Goal: Information Seeking & Learning: Learn about a topic

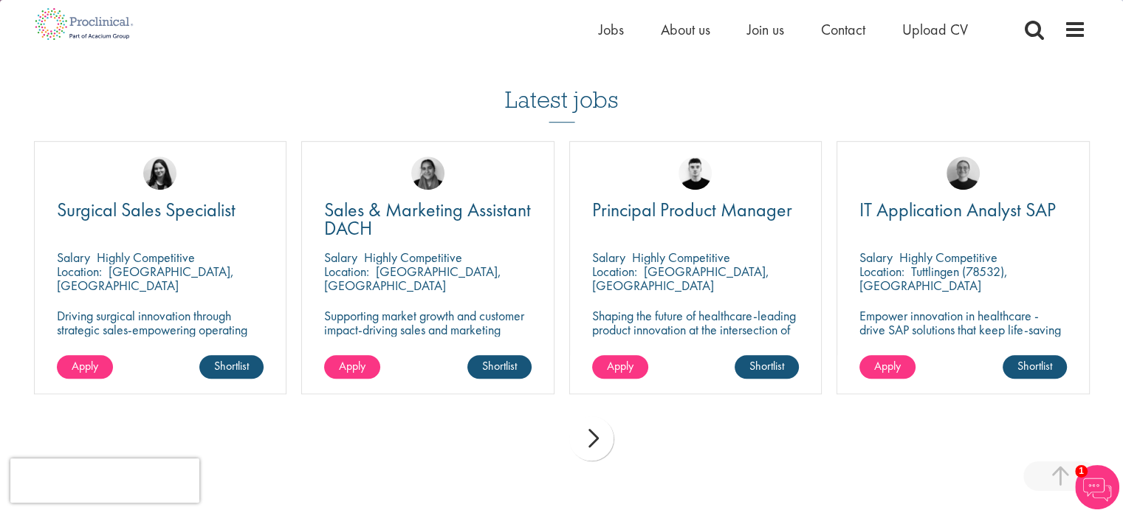
scroll to position [1181, 0]
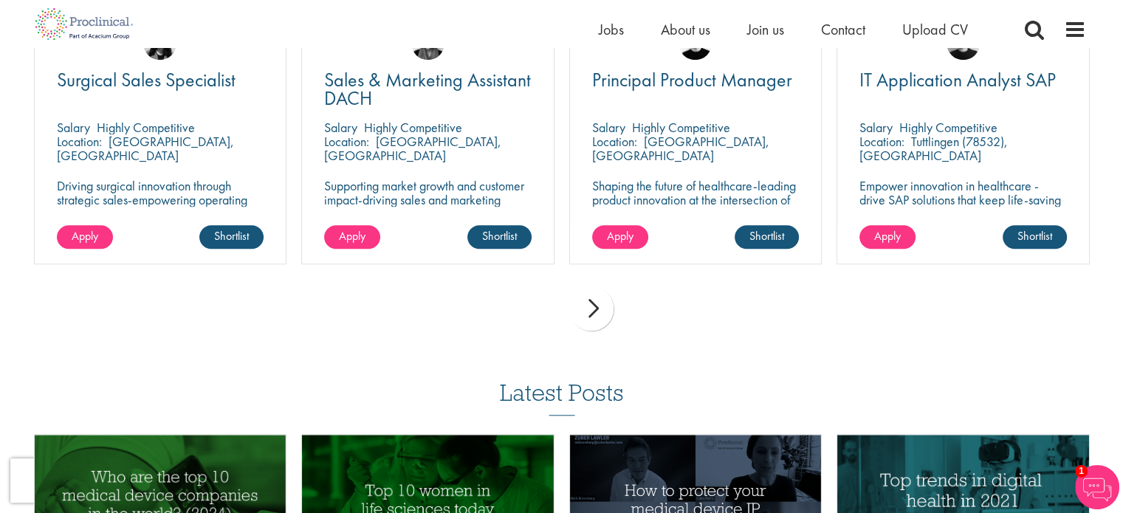
click at [605, 319] on div "next" at bounding box center [591, 308] width 44 height 44
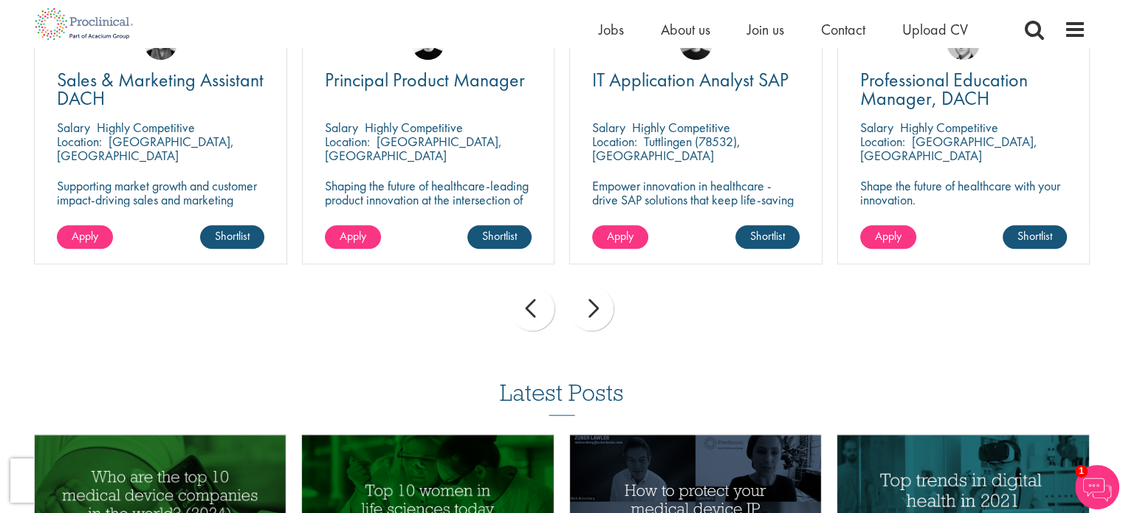
click at [600, 318] on div "next" at bounding box center [591, 308] width 44 height 44
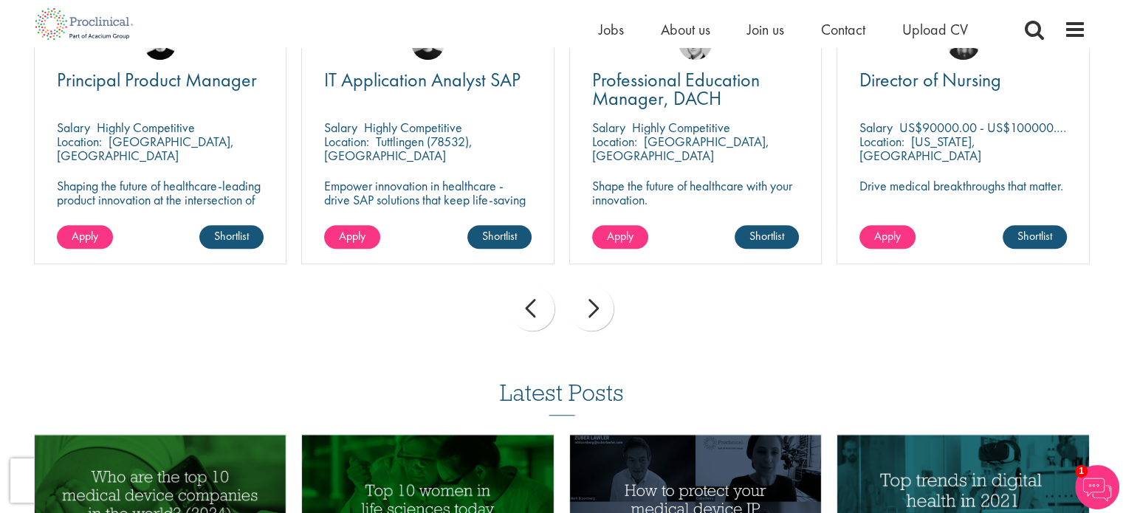
click at [599, 318] on div "next" at bounding box center [591, 308] width 44 height 44
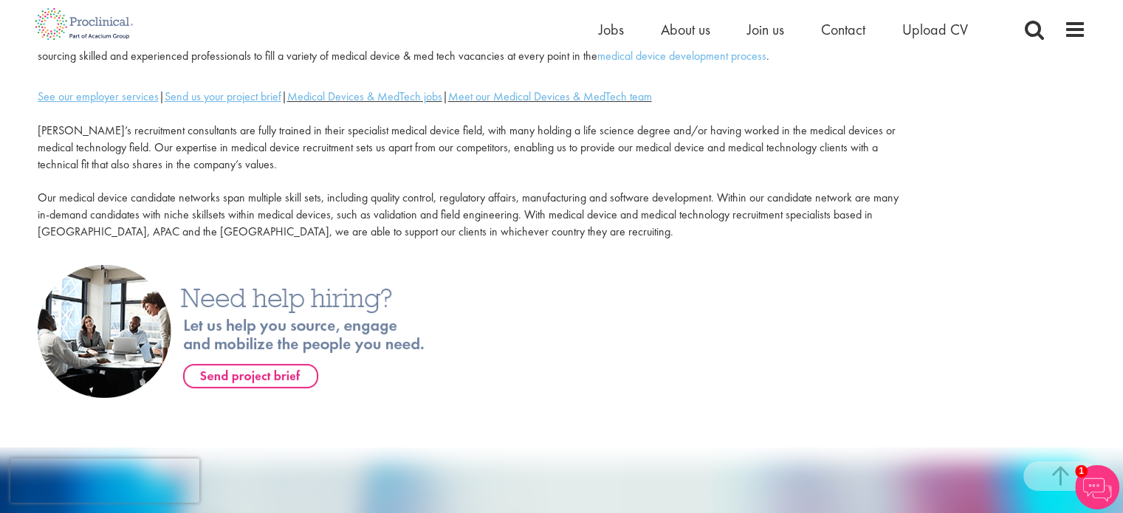
scroll to position [148, 0]
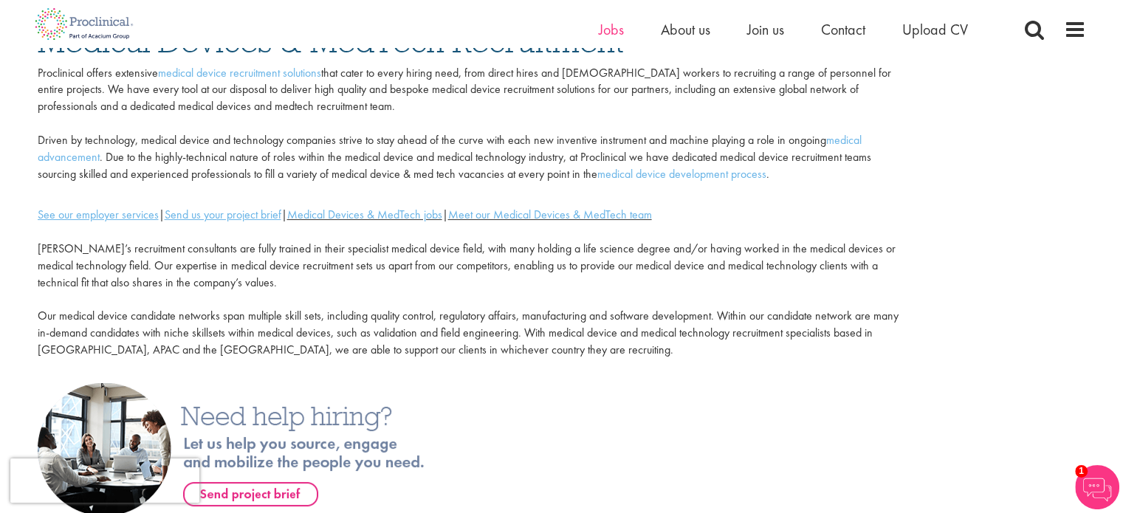
click at [621, 31] on ul "Home Jobs About us Join us Contact Upload CV" at bounding box center [802, 29] width 406 height 22
click at [615, 35] on span "Jobs" at bounding box center [611, 29] width 25 height 19
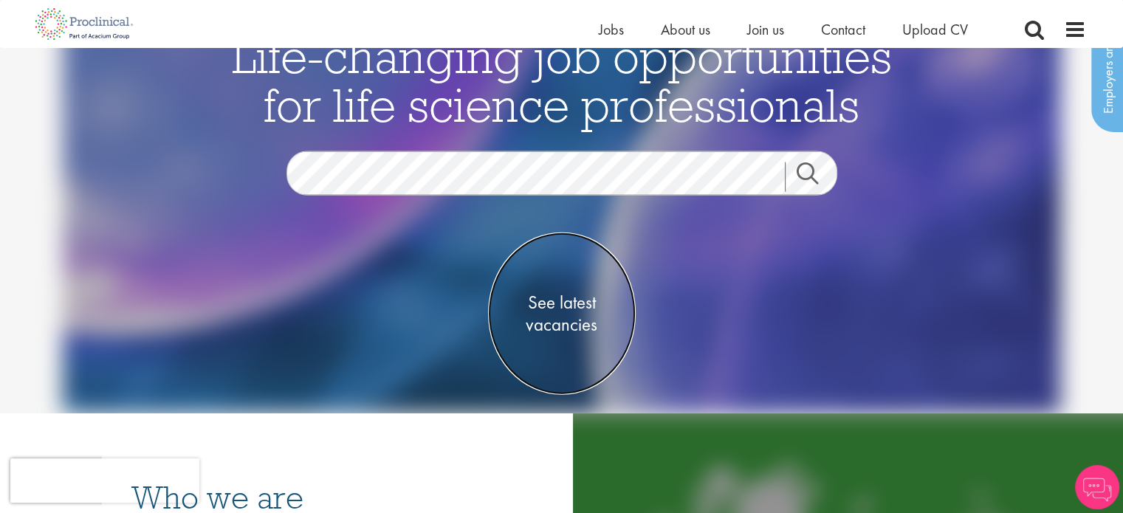
click at [567, 302] on span "See latest vacancies" at bounding box center [562, 314] width 148 height 44
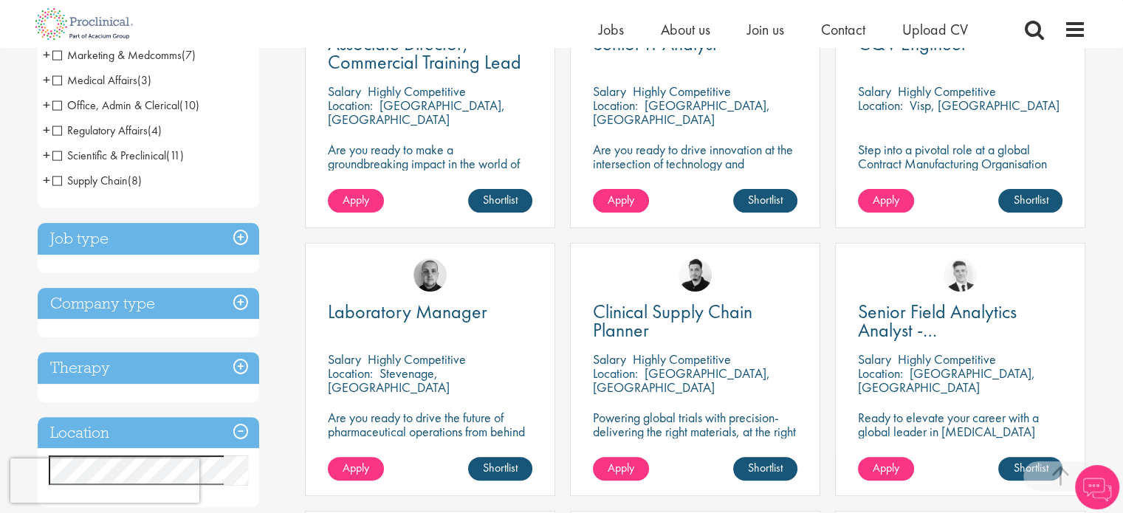
scroll to position [443, 0]
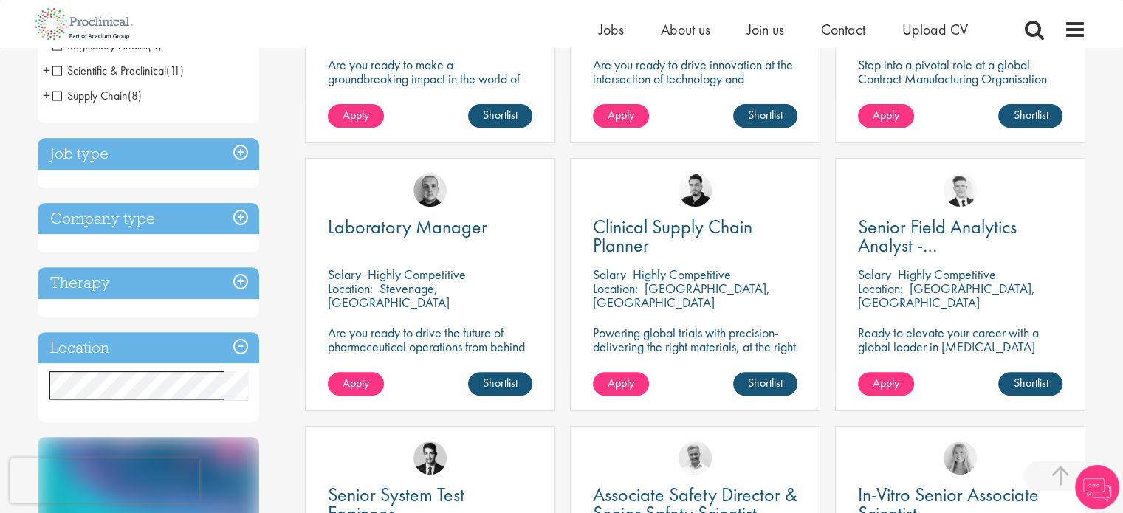
click at [224, 338] on h3 "Location" at bounding box center [148, 348] width 221 height 32
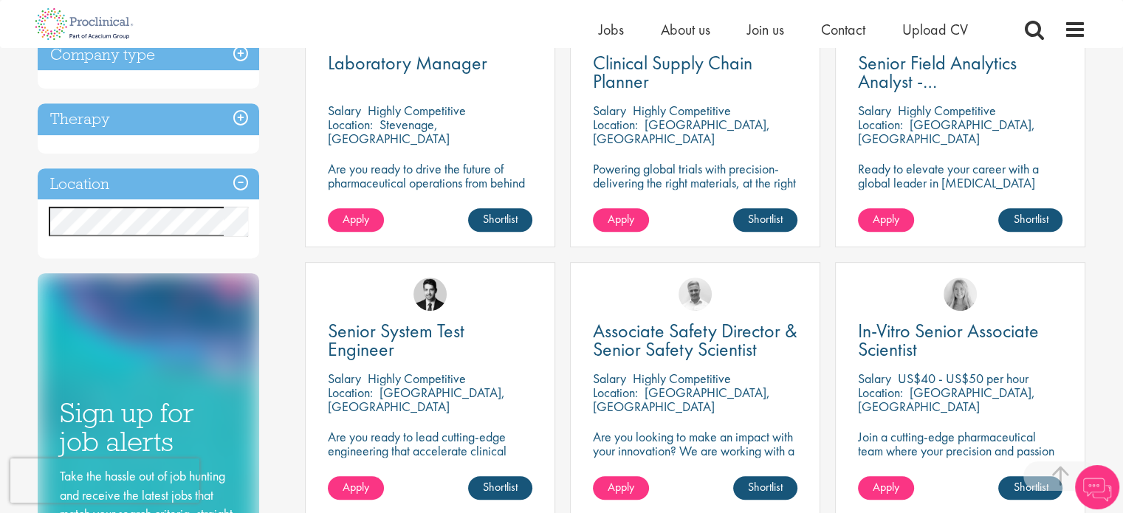
scroll to position [664, 0]
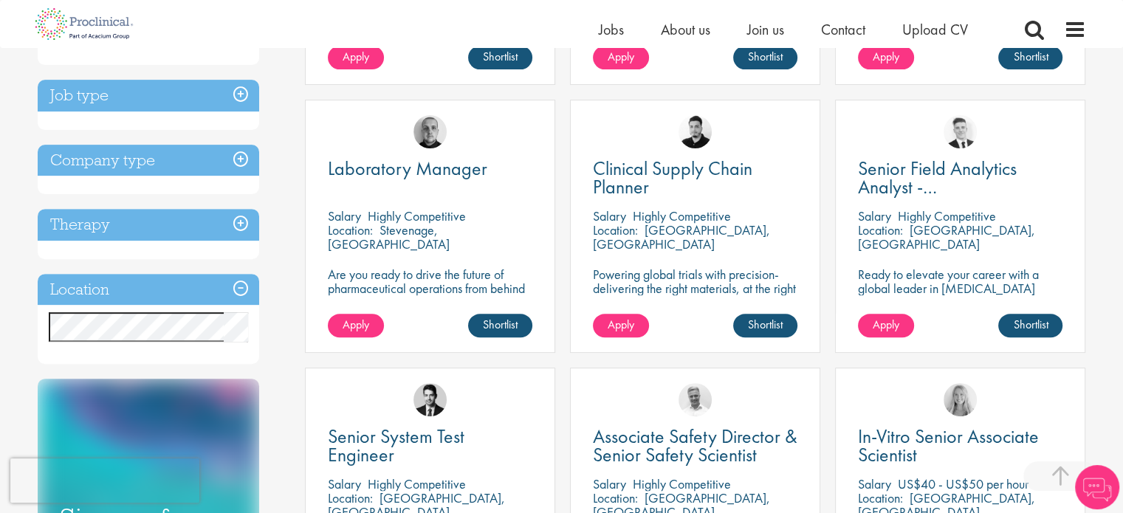
scroll to position [517, 0]
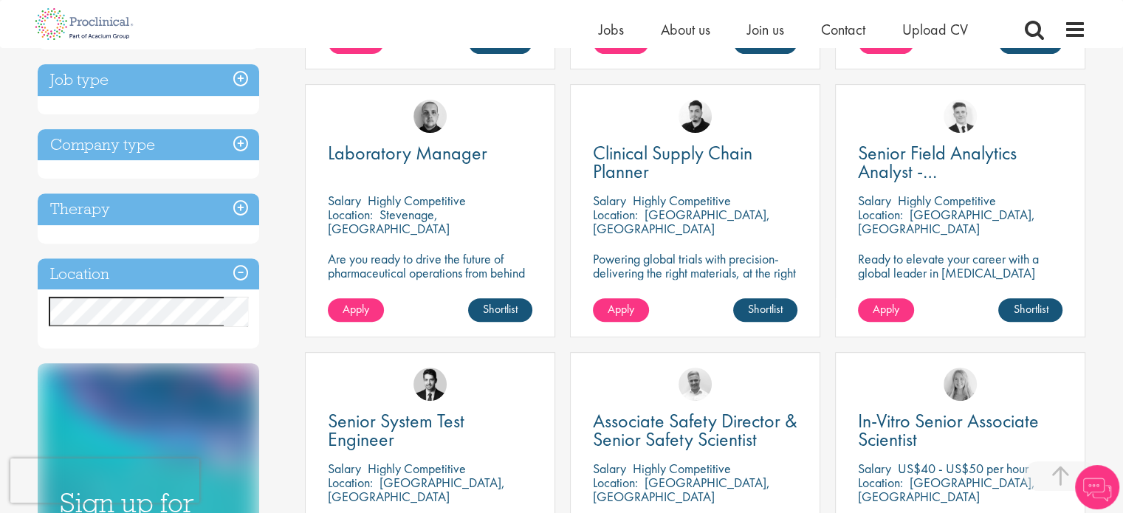
click at [223, 142] on h3 "Company type" at bounding box center [148, 145] width 221 height 32
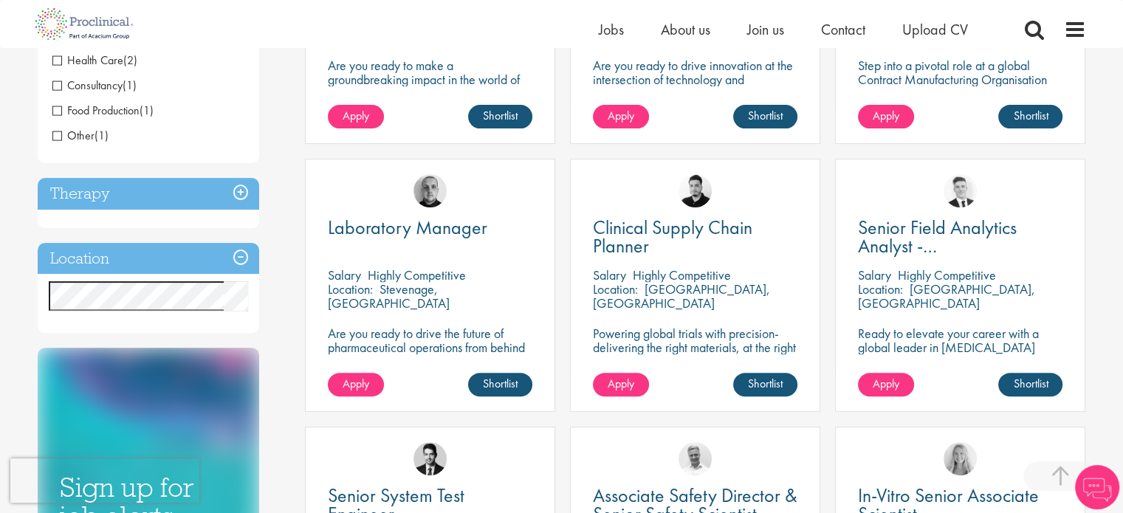
scroll to position [443, 0]
click at [207, 199] on h3 "Therapy" at bounding box center [148, 193] width 221 height 32
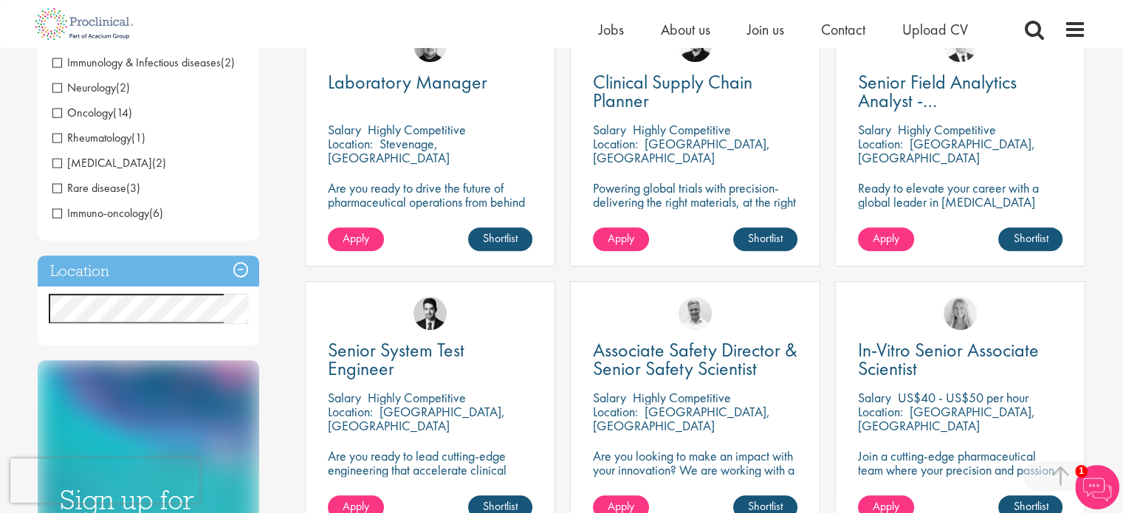
scroll to position [664, 0]
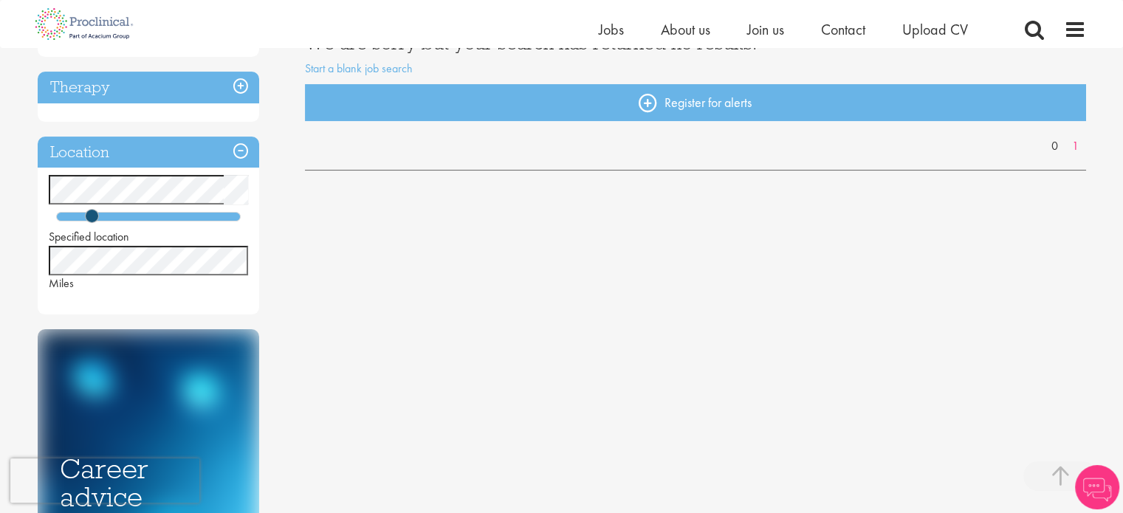
scroll to position [295, 0]
